Goal: Transaction & Acquisition: Book appointment/travel/reservation

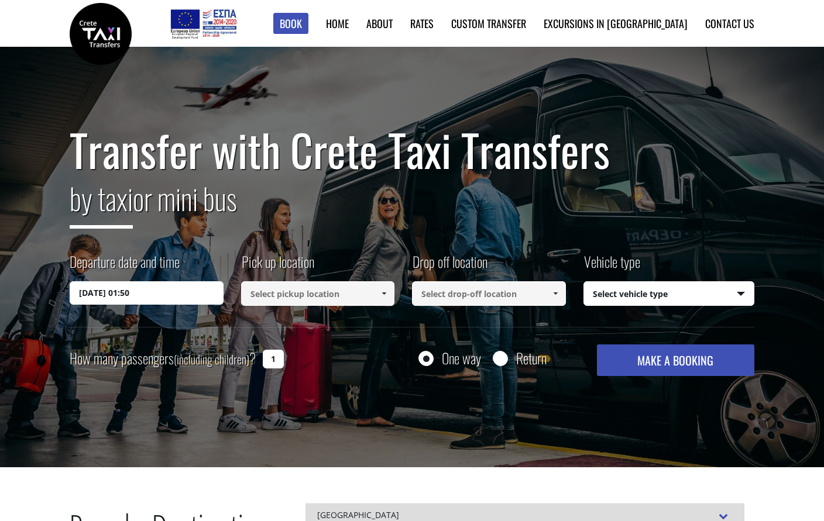
click at [152, 294] on input "[DATE] 01:50" at bounding box center [147, 292] width 154 height 23
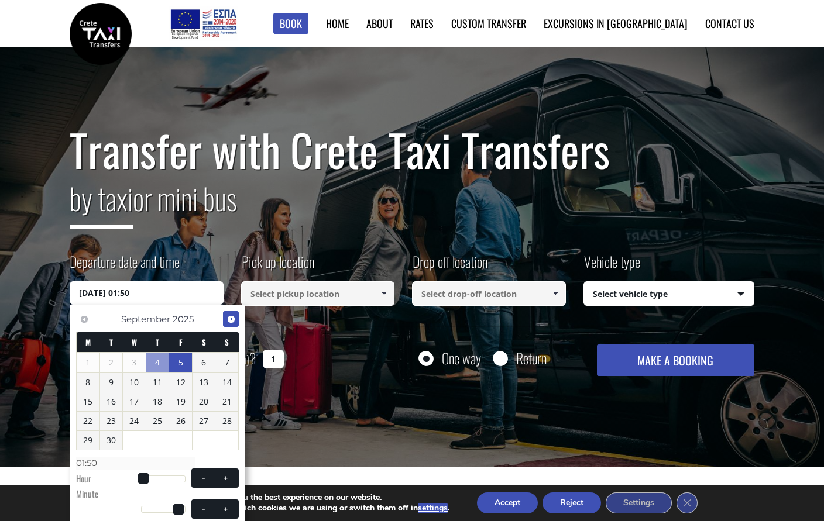
click at [227, 322] on span "Next" at bounding box center [230, 319] width 9 height 9
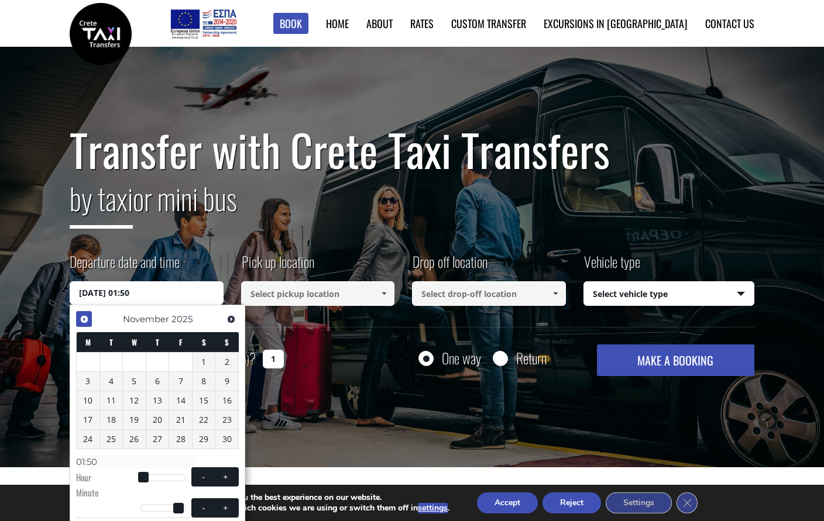
click at [85, 318] on span "Previous" at bounding box center [84, 319] width 9 height 9
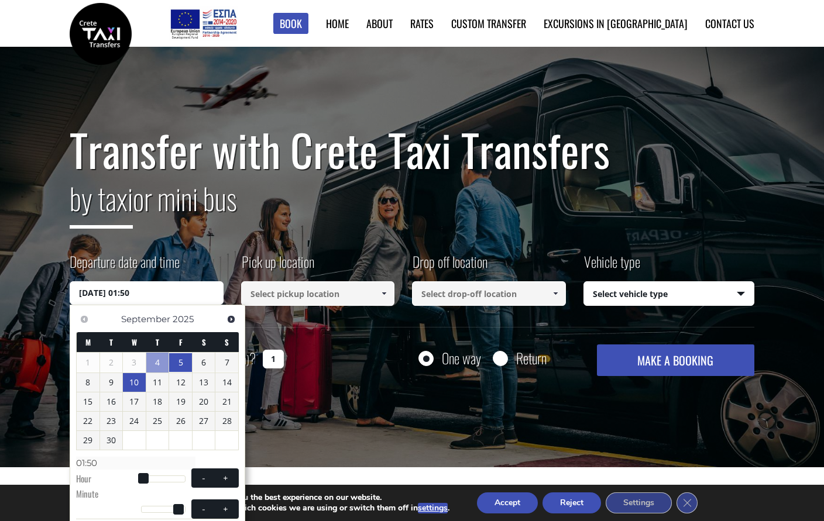
click at [137, 381] on link "10" at bounding box center [134, 382] width 23 height 19
type input "10/09/2025 01:00"
type input "01:00"
type input "10/09/2025 02:00"
type input "02:00"
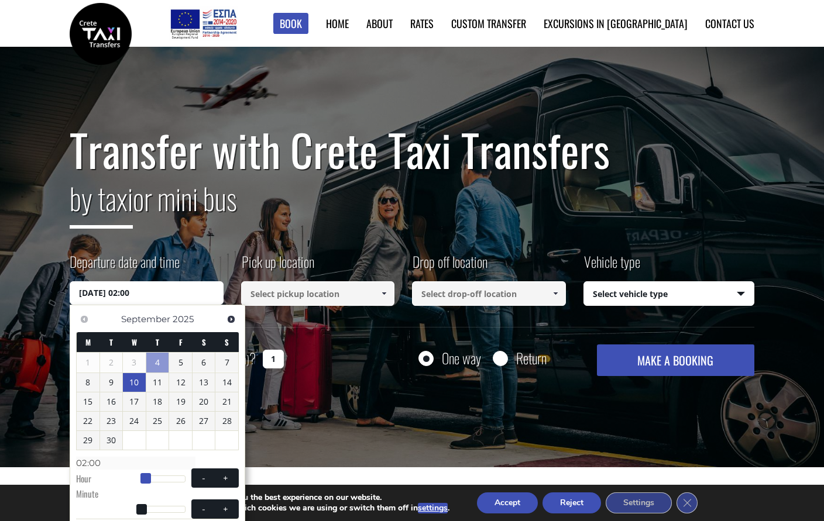
type input "10/09/2025 03:00"
type input "03:00"
type input "10/09/2025 04:00"
type input "04:00"
type input "10/09/2025 05:00"
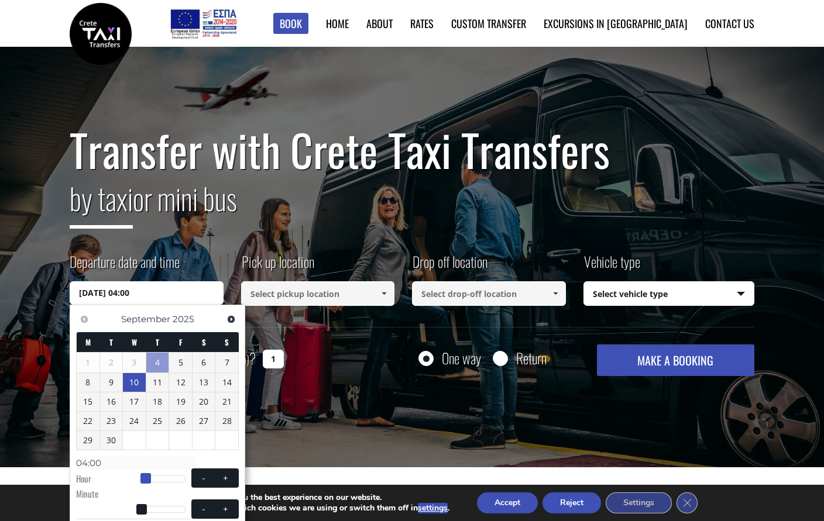
type input "05:00"
type input "10/09/2025 06:00"
type input "06:00"
type input "10/09/2025 07:00"
type input "07:00"
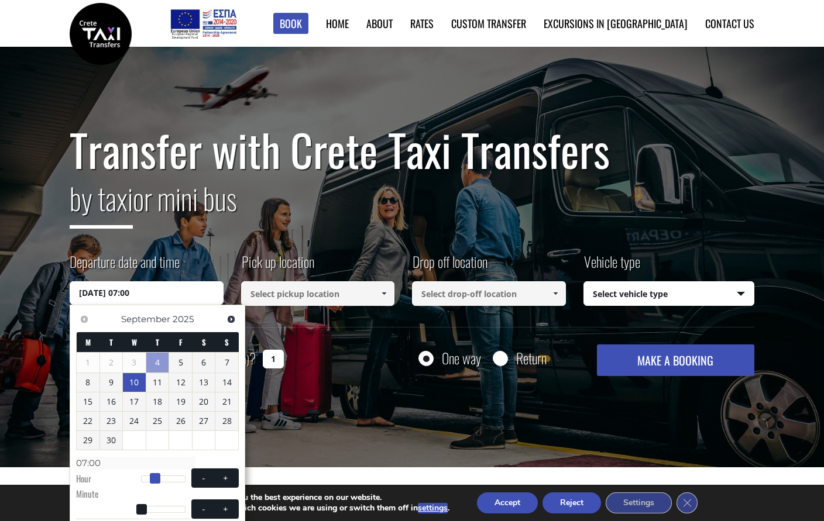
type input "10/09/2025 08:00"
type input "08:00"
drag, startPoint x: 137, startPoint y: 473, endPoint x: 151, endPoint y: 473, distance: 14.6
click at [151, 473] on span at bounding box center [156, 478] width 11 height 11
click at [204, 477] on span at bounding box center [203, 478] width 9 height 9
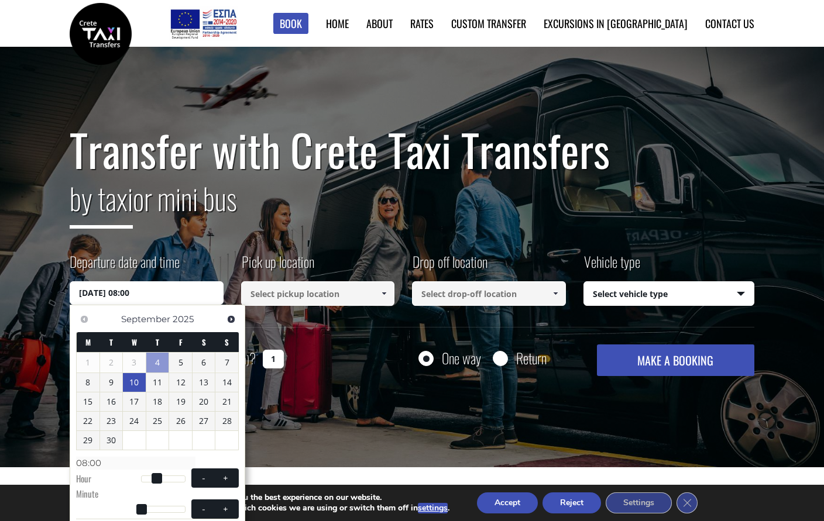
type input "10/09/2025 07:00"
type input "07:00"
click at [228, 504] on button "+" at bounding box center [225, 509] width 21 height 11
type input "10/09/2025 07:01"
type input "07:01"
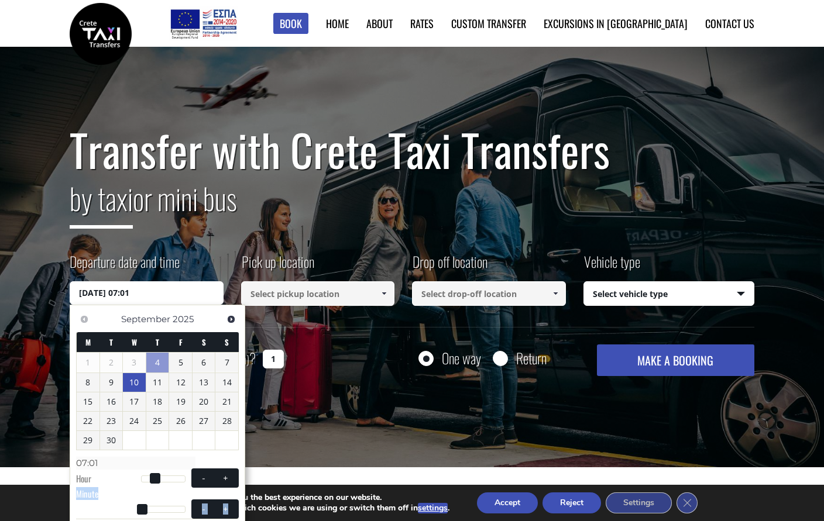
click at [228, 504] on button "+" at bounding box center [225, 509] width 21 height 11
type input "10/09/2025 07:02"
type input "07:02"
click at [228, 504] on button "+" at bounding box center [225, 509] width 21 height 11
type input "10/09/2025 07:03"
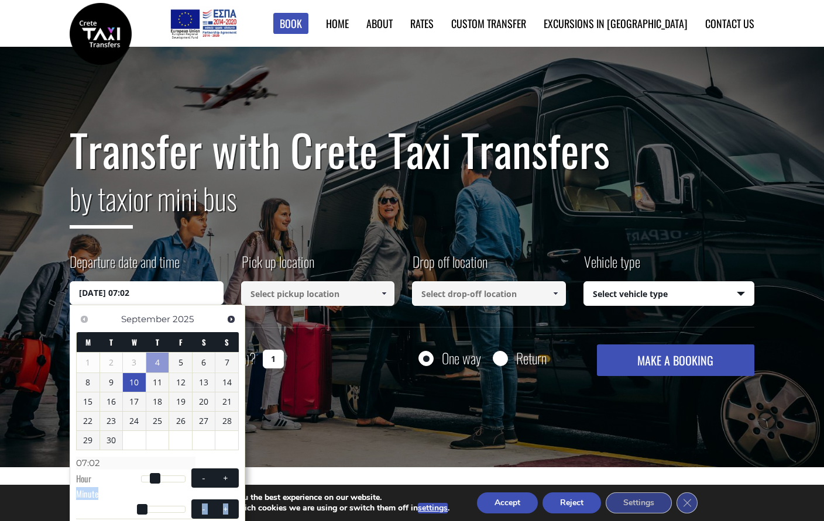
type input "07:03"
click at [228, 504] on button "+" at bounding box center [225, 509] width 21 height 11
type input "10/09/2025 07:04"
type input "07:04"
click at [228, 504] on button "+" at bounding box center [225, 509] width 21 height 11
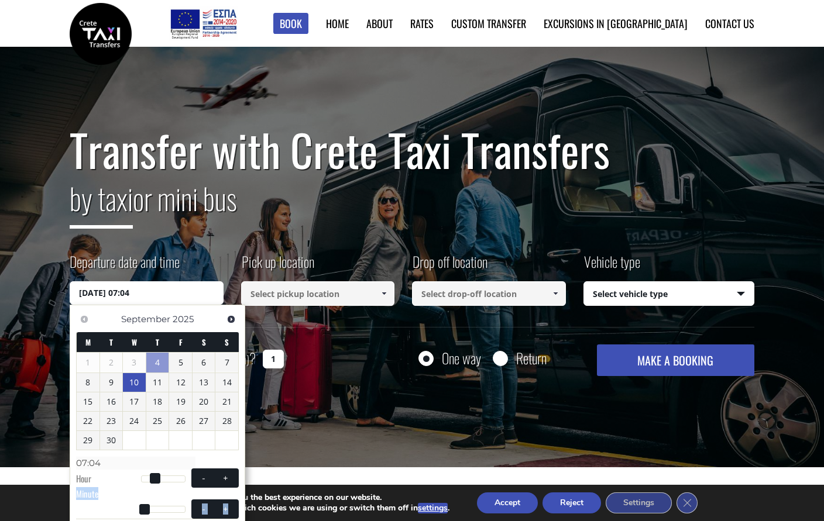
type input "10/09/2025 07:05"
type input "07:05"
click at [228, 504] on button "+" at bounding box center [225, 509] width 21 height 11
type input "10/09/2025 07:06"
type input "07:06"
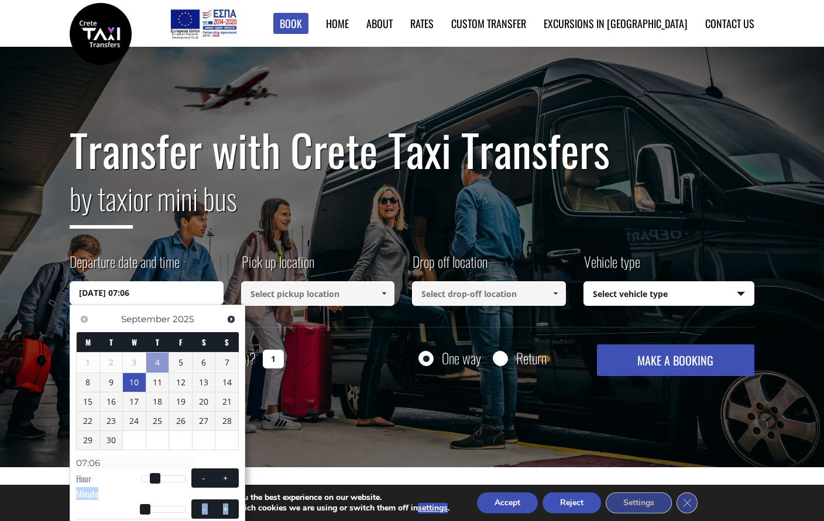
click at [228, 504] on button "+" at bounding box center [225, 509] width 21 height 11
type input "10/09/2025 07:07"
type input "07:07"
click at [228, 504] on button "+" at bounding box center [225, 509] width 21 height 11
type input "10/09/2025 07:08"
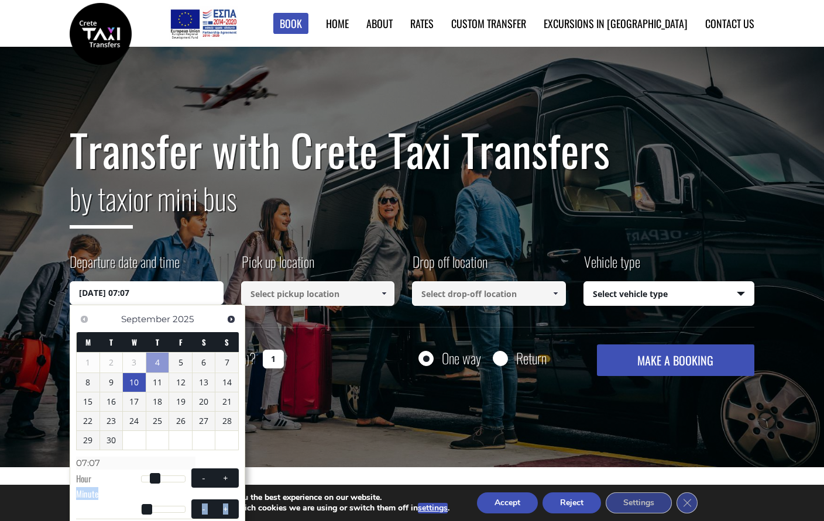
type input "07:08"
click at [228, 504] on button "+" at bounding box center [225, 509] width 21 height 11
type input "10/09/2025 07:09"
type input "07:09"
click at [228, 504] on button "+" at bounding box center [225, 509] width 21 height 11
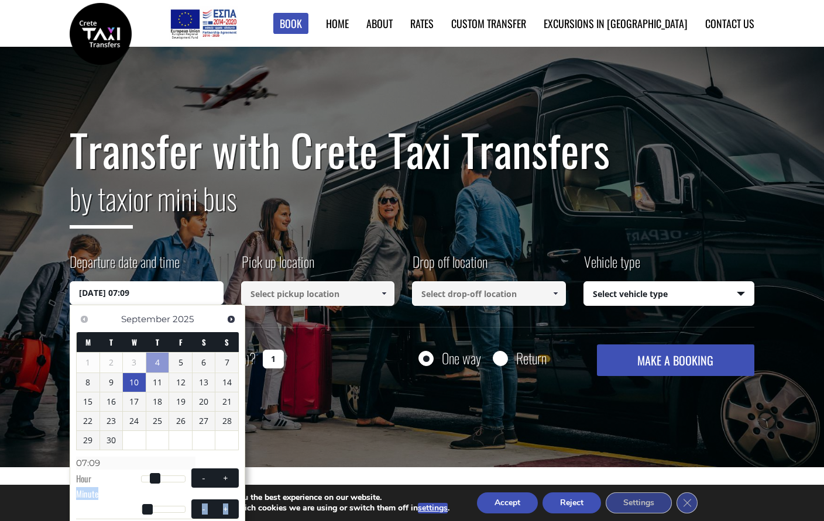
type input "10/09/2025 07:10"
type input "07:10"
click at [228, 504] on button "+" at bounding box center [225, 509] width 21 height 11
type input "10/09/2025 07:11"
type input "07:11"
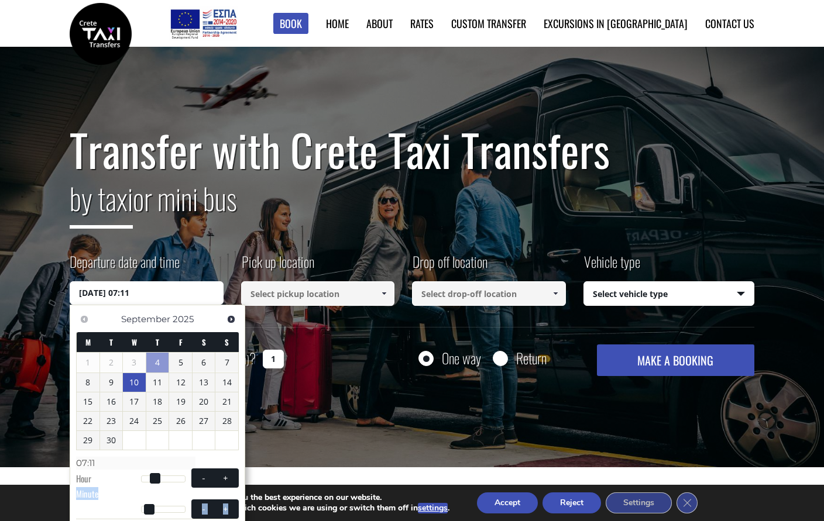
click at [228, 504] on button "+" at bounding box center [225, 509] width 21 height 11
type input "10/09/2025 07:12"
type input "07:12"
click at [228, 504] on button "+" at bounding box center [225, 509] width 21 height 11
type input "10/09/2025 07:13"
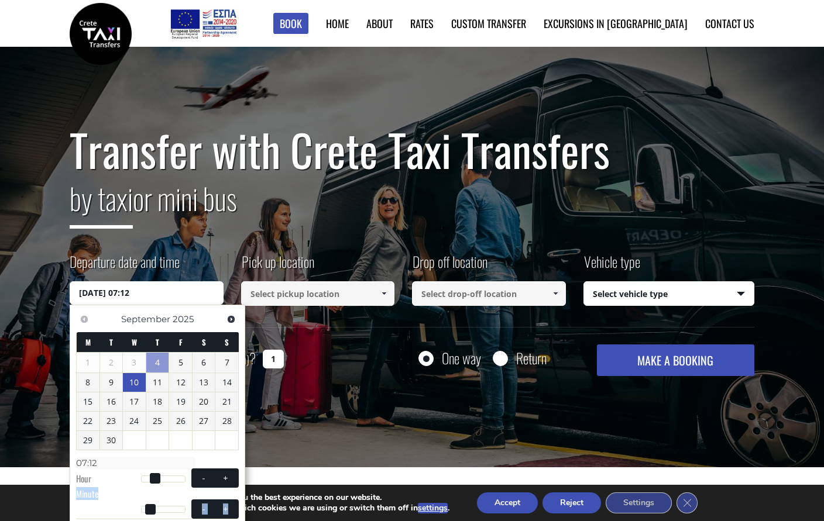
type input "07:13"
click at [228, 504] on button "+" at bounding box center [225, 509] width 21 height 11
type input "10/09/2025 07:14"
type input "07:14"
click at [228, 504] on button "+" at bounding box center [225, 509] width 21 height 11
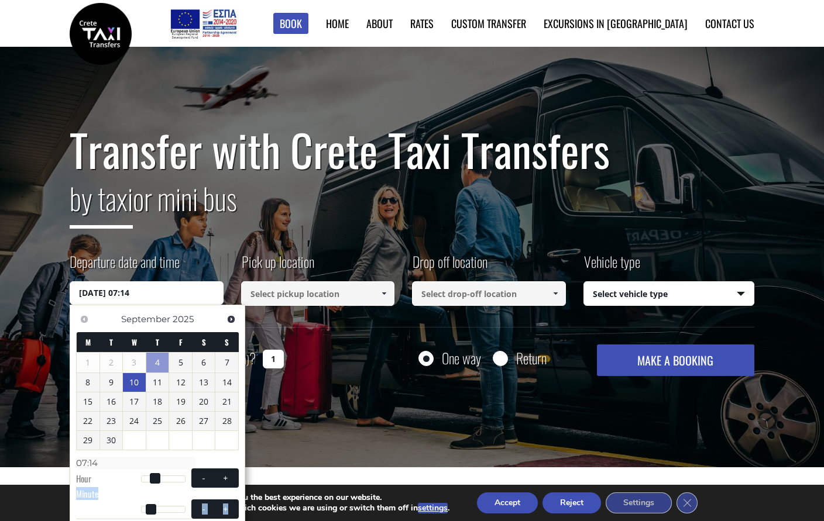
type input "10/09/2025 07:15"
type input "07:15"
click at [228, 504] on button "+" at bounding box center [225, 509] width 21 height 11
type input "10/09/2025 07:16"
type input "07:16"
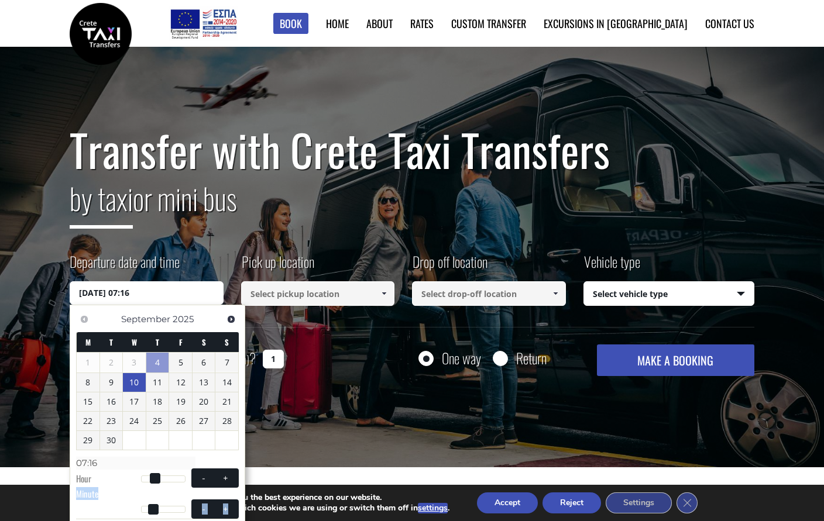
click at [228, 504] on button "+" at bounding box center [225, 509] width 21 height 11
type input "10/09/2025 07:17"
type input "07:17"
click at [228, 504] on button "+" at bounding box center [225, 509] width 21 height 11
type input "10/09/2025 07:18"
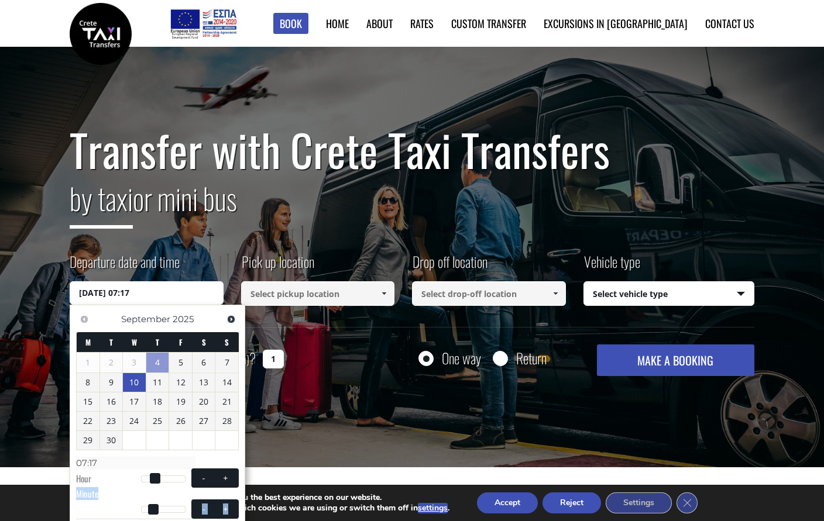
type input "07:18"
click at [228, 504] on button "+" at bounding box center [225, 509] width 21 height 11
type input "10/09/2025 07:19"
type input "07:19"
click at [228, 504] on button "+" at bounding box center [225, 509] width 21 height 11
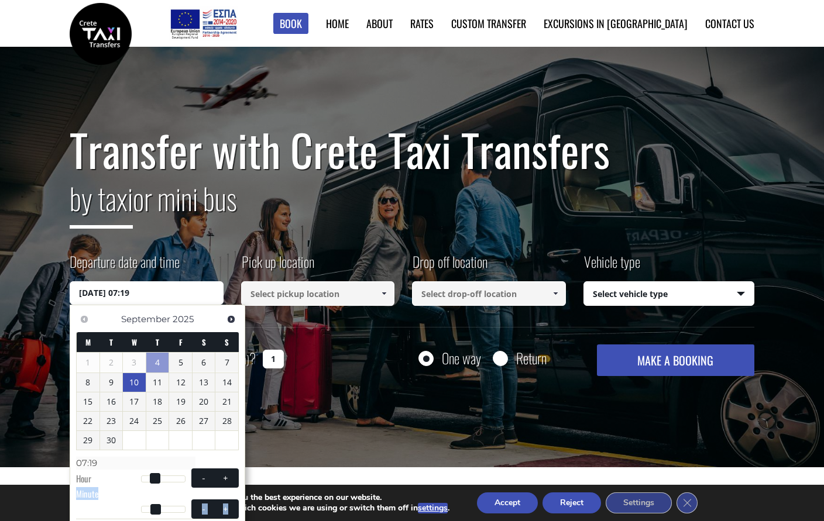
type input "10/09/2025 07:20"
type input "07:20"
click at [228, 504] on button "+" at bounding box center [225, 509] width 21 height 11
type input "10/09/2025 07:21"
type input "07:21"
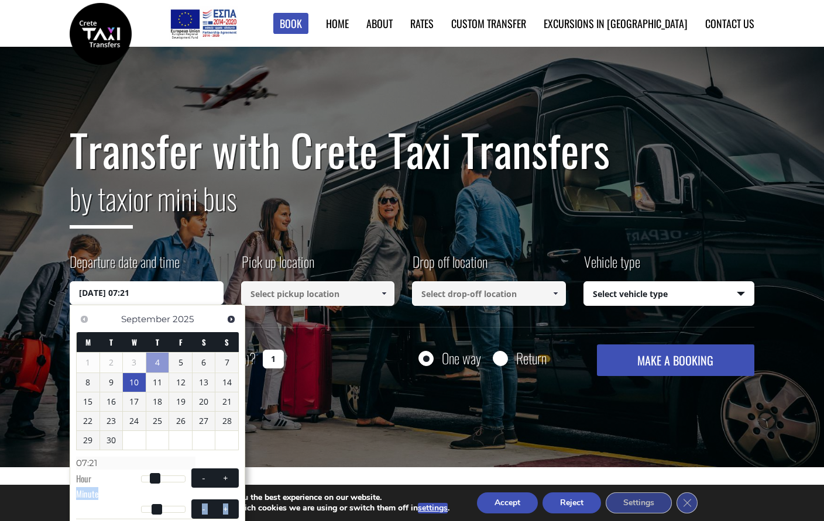
click at [228, 504] on button "+" at bounding box center [225, 509] width 21 height 11
type input "10/09/2025 07:22"
type input "07:22"
click at [228, 504] on button "+" at bounding box center [225, 509] width 21 height 11
type input "10/09/2025 07:23"
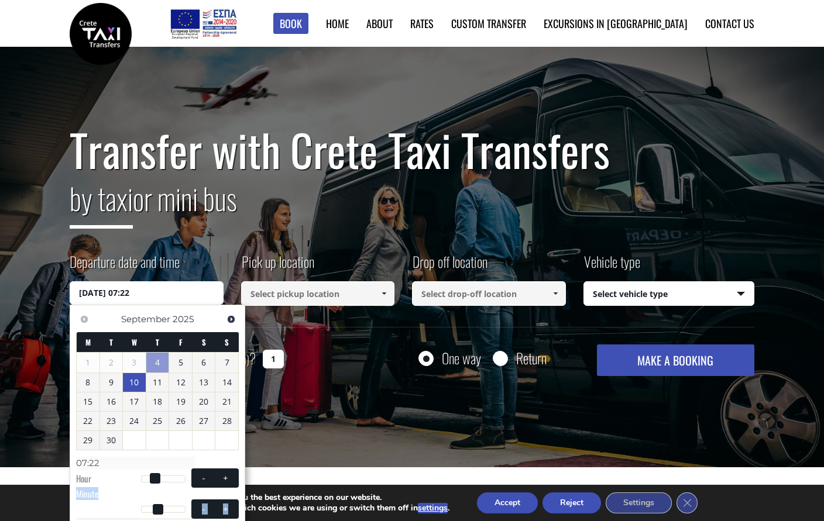
type input "07:23"
click at [228, 504] on button "+" at bounding box center [225, 509] width 21 height 11
type input "10/09/2025 07:24"
type input "07:24"
click at [228, 504] on button "+" at bounding box center [225, 509] width 21 height 11
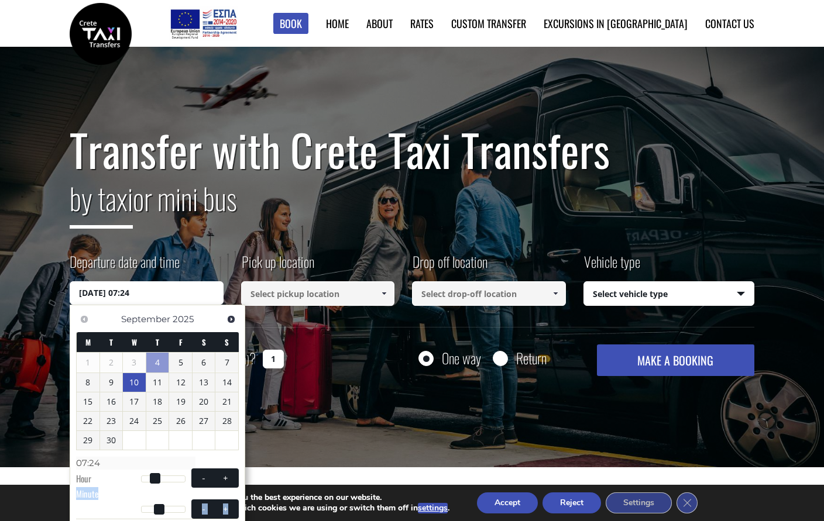
type input "10/09/2025 07:25"
type input "07:25"
click at [228, 504] on button "+" at bounding box center [225, 509] width 21 height 11
type input "10/09/2025 07:26"
type input "07:26"
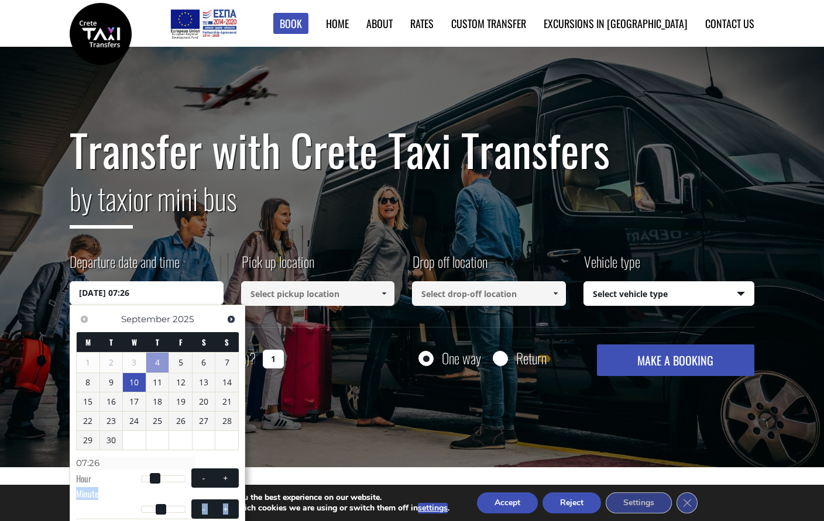
click at [228, 504] on button "+" at bounding box center [225, 509] width 21 height 11
type input "10/09/2025 07:27"
type input "07:27"
click at [228, 504] on button "+" at bounding box center [225, 509] width 21 height 11
type input "10/09/2025 07:28"
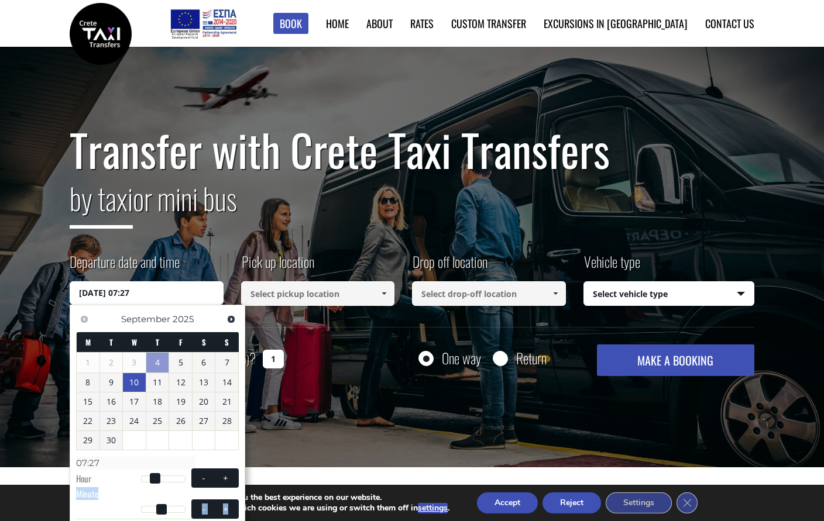
type input "07:28"
click at [228, 504] on button "+" at bounding box center [225, 509] width 21 height 11
type input "10/09/2025 07:29"
type input "07:29"
click at [228, 504] on button "+" at bounding box center [225, 509] width 21 height 11
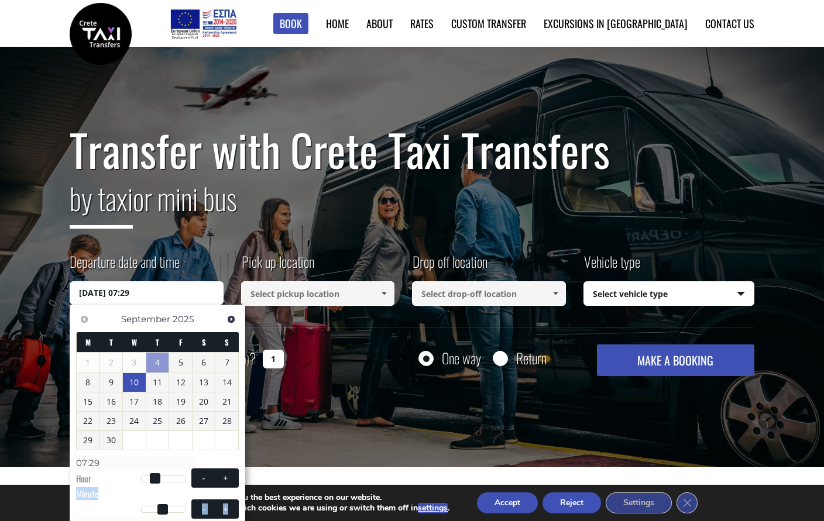
type input "10/09/2025 07:30"
type input "07:30"
click at [295, 386] on div "Transfer with Crete Taxi Transfers by taxi or mini bus Departure date and time …" at bounding box center [412, 257] width 824 height 421
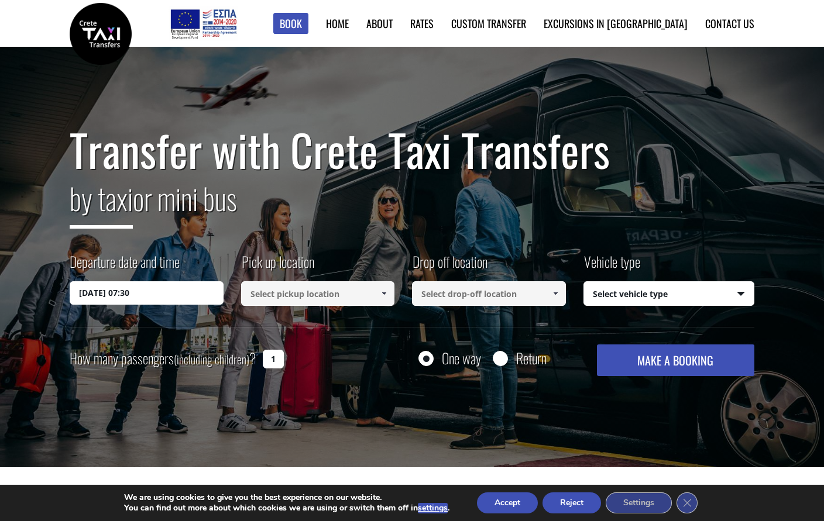
click at [331, 286] on input at bounding box center [318, 293] width 154 height 25
click at [383, 294] on span at bounding box center [383, 293] width 9 height 9
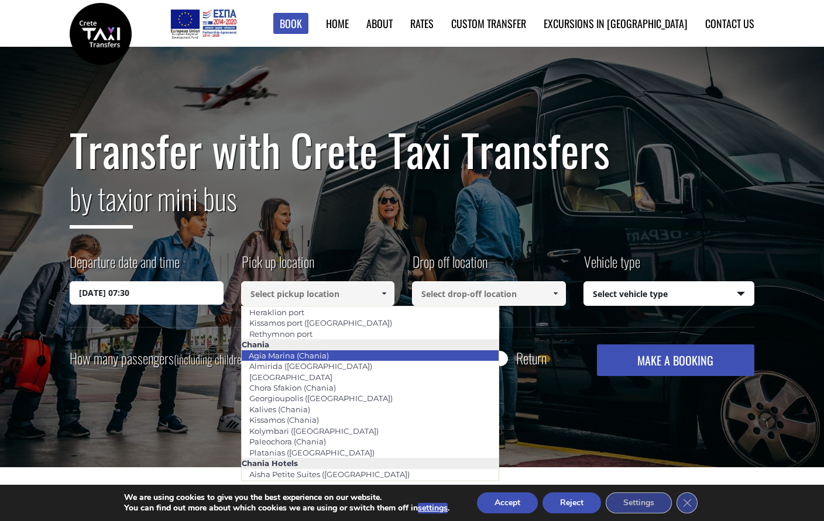
scroll to position [44, 0]
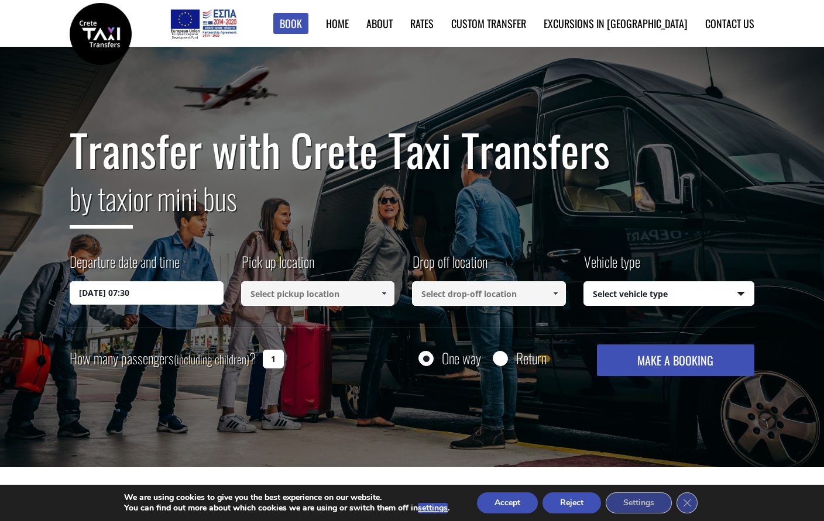
click at [296, 297] on input at bounding box center [318, 293] width 154 height 25
click at [383, 291] on span at bounding box center [383, 293] width 9 height 9
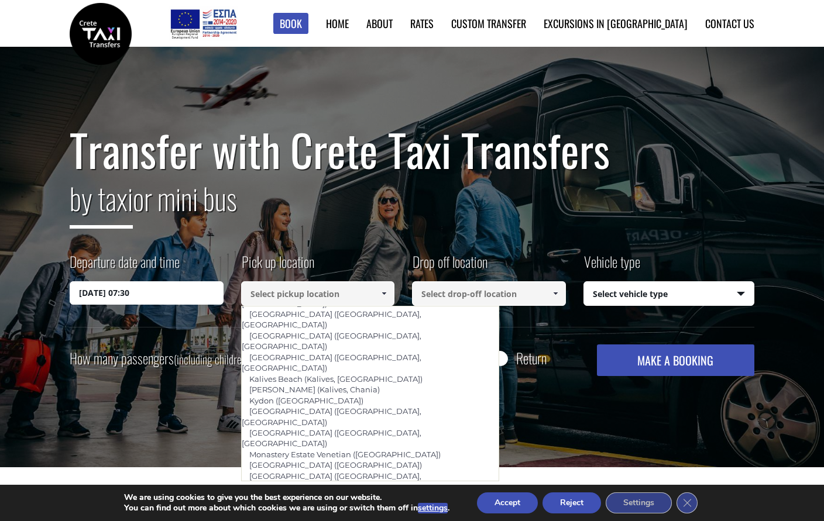
scroll to position [569, 0]
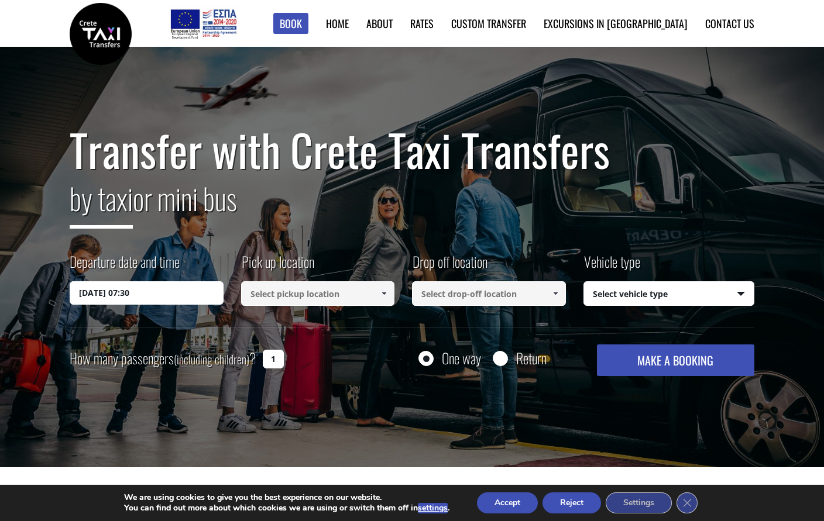
click at [384, 291] on span at bounding box center [383, 293] width 9 height 9
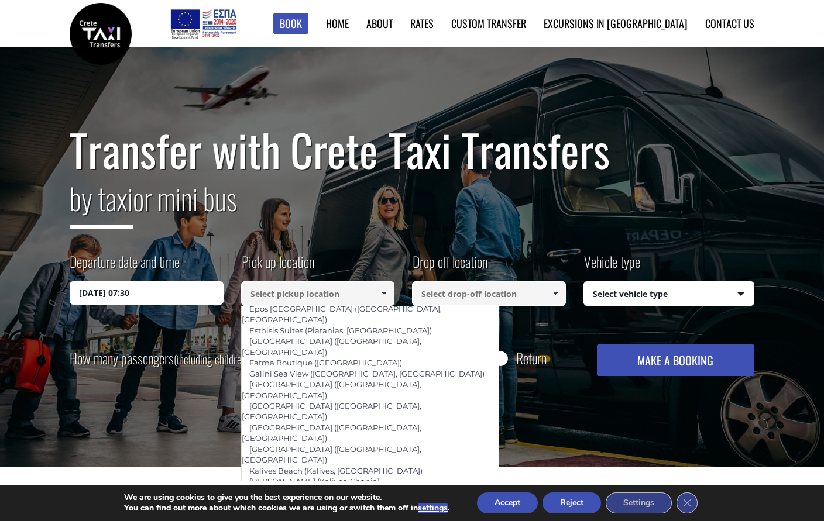
scroll to position [477, 0]
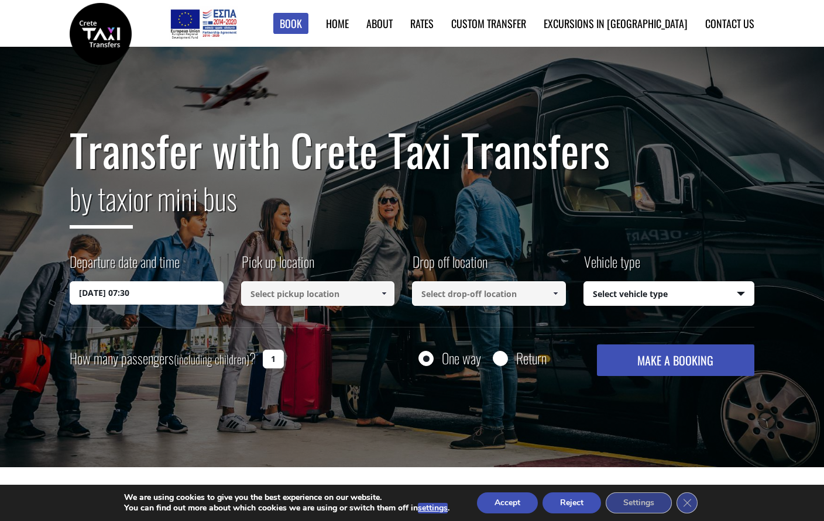
click at [389, 291] on link at bounding box center [383, 293] width 19 height 25
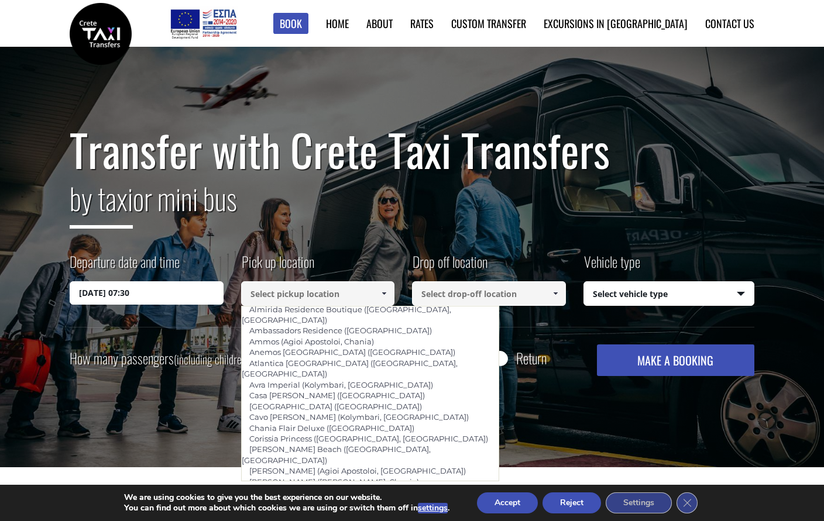
scroll to position [252, 0]
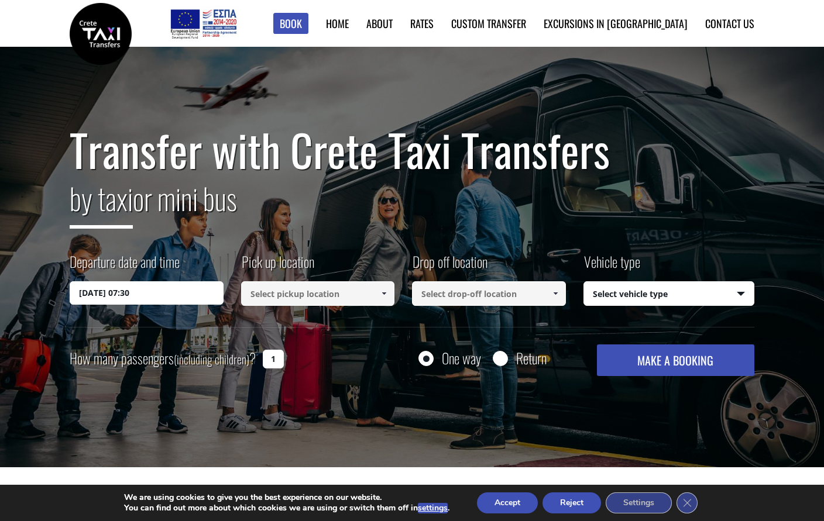
click at [387, 297] on span at bounding box center [383, 293] width 9 height 9
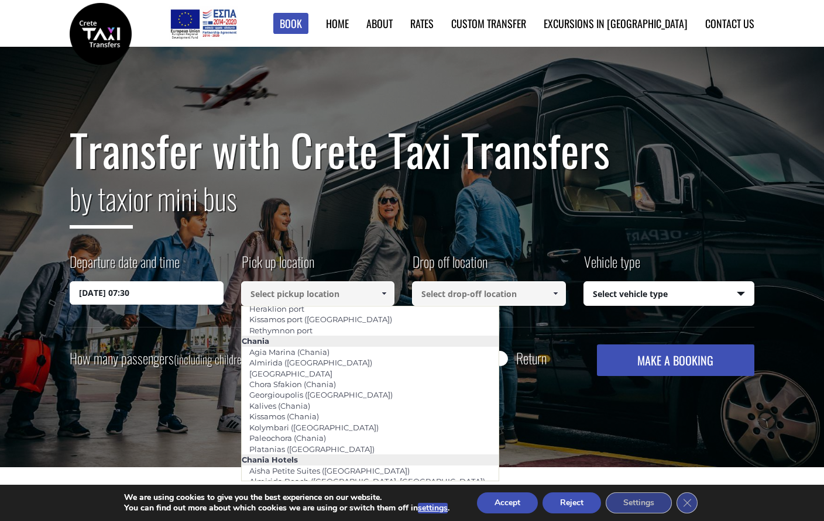
scroll to position [44, 0]
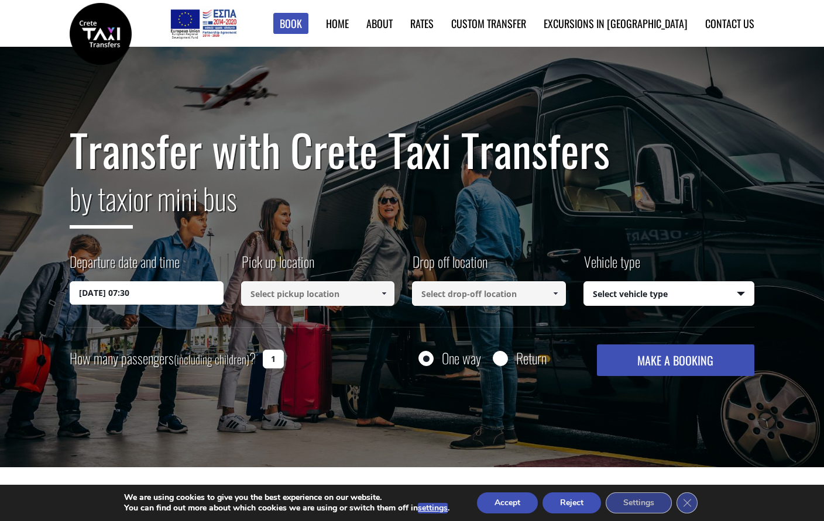
click at [387, 294] on span at bounding box center [383, 293] width 9 height 9
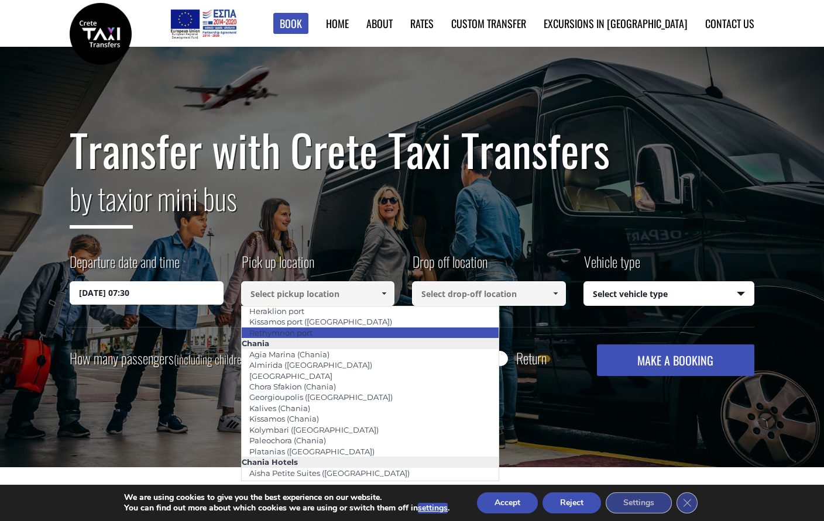
scroll to position [42, 0]
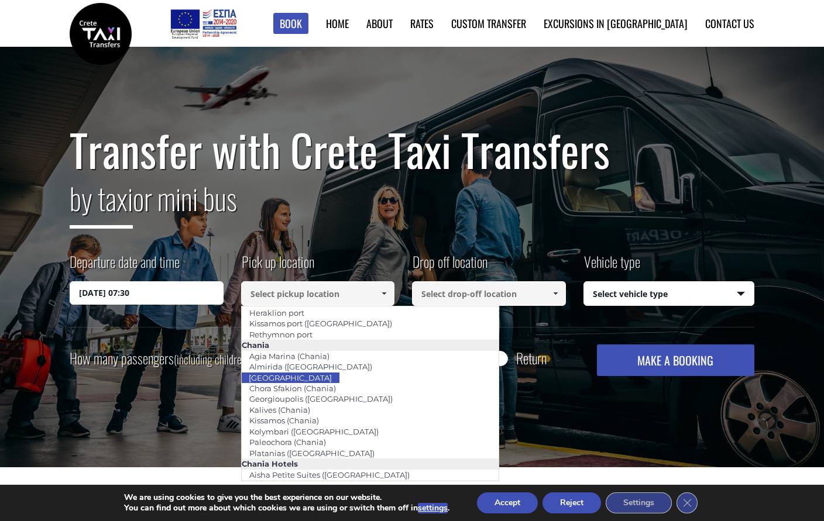
click at [352, 373] on li "[GEOGRAPHIC_DATA]" at bounding box center [370, 378] width 257 height 11
type input "[GEOGRAPHIC_DATA]"
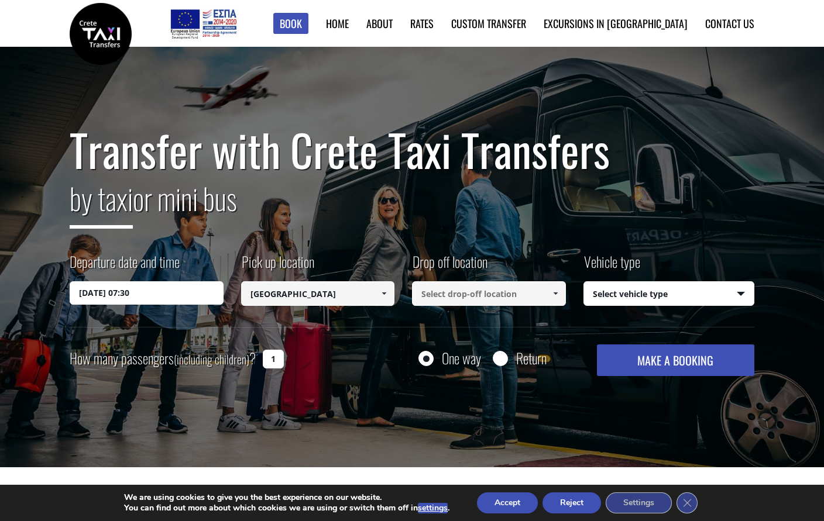
click at [560, 292] on link at bounding box center [554, 293] width 19 height 25
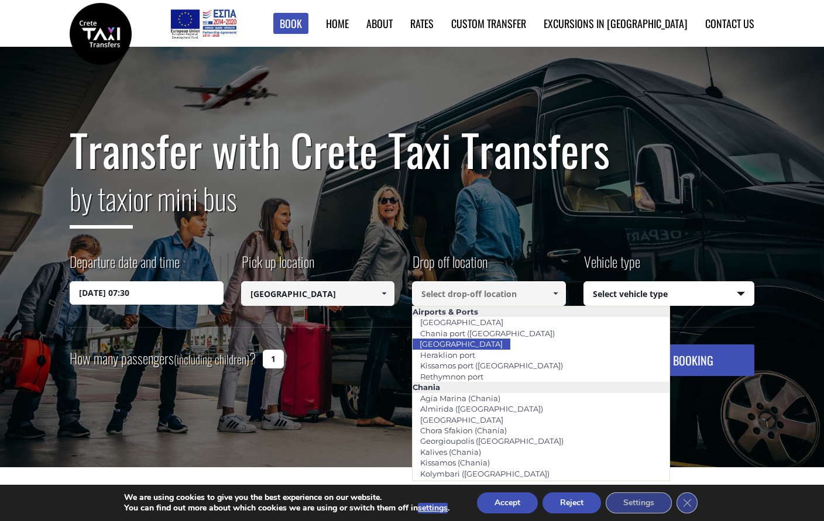
click at [518, 339] on li "[GEOGRAPHIC_DATA]" at bounding box center [540, 344] width 257 height 11
type input "[GEOGRAPHIC_DATA]"
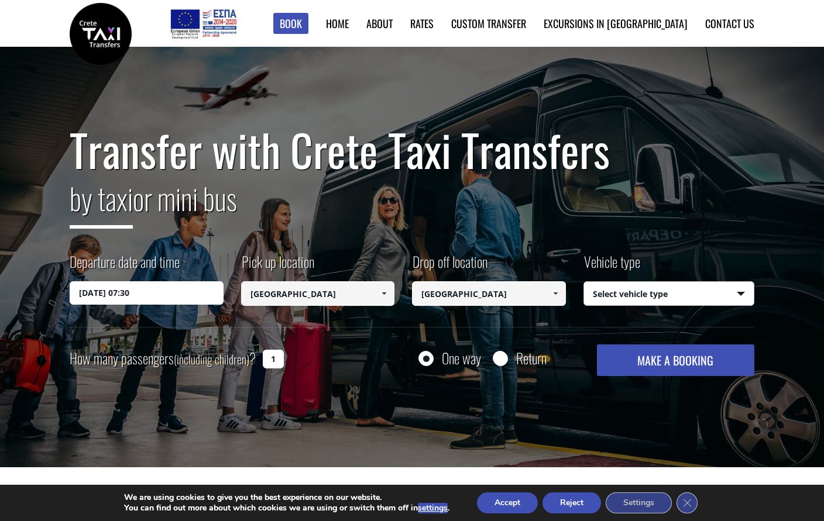
select select "540"
click at [631, 353] on button "MAKE A BOOKING" at bounding box center [675, 361] width 157 height 32
